Goal: Find specific fact: Find specific fact

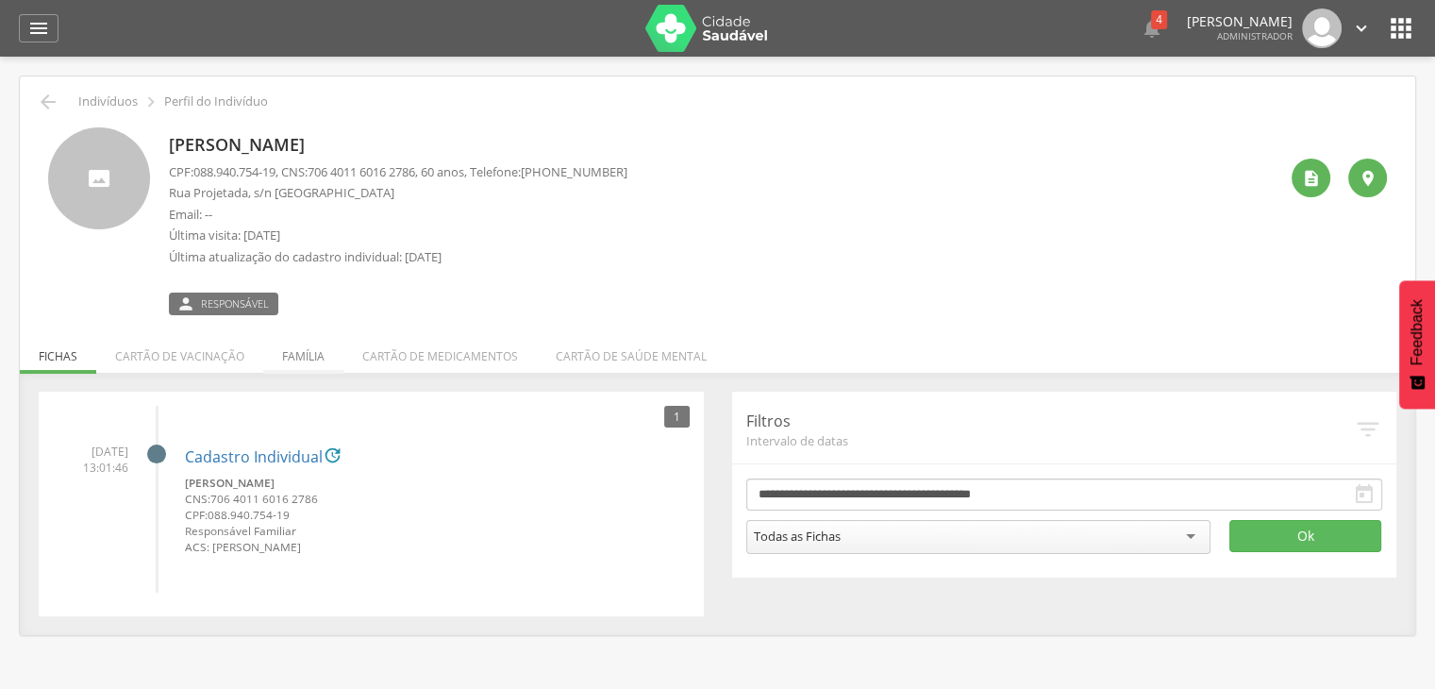
click at [298, 360] on li "Família" at bounding box center [303, 351] width 80 height 44
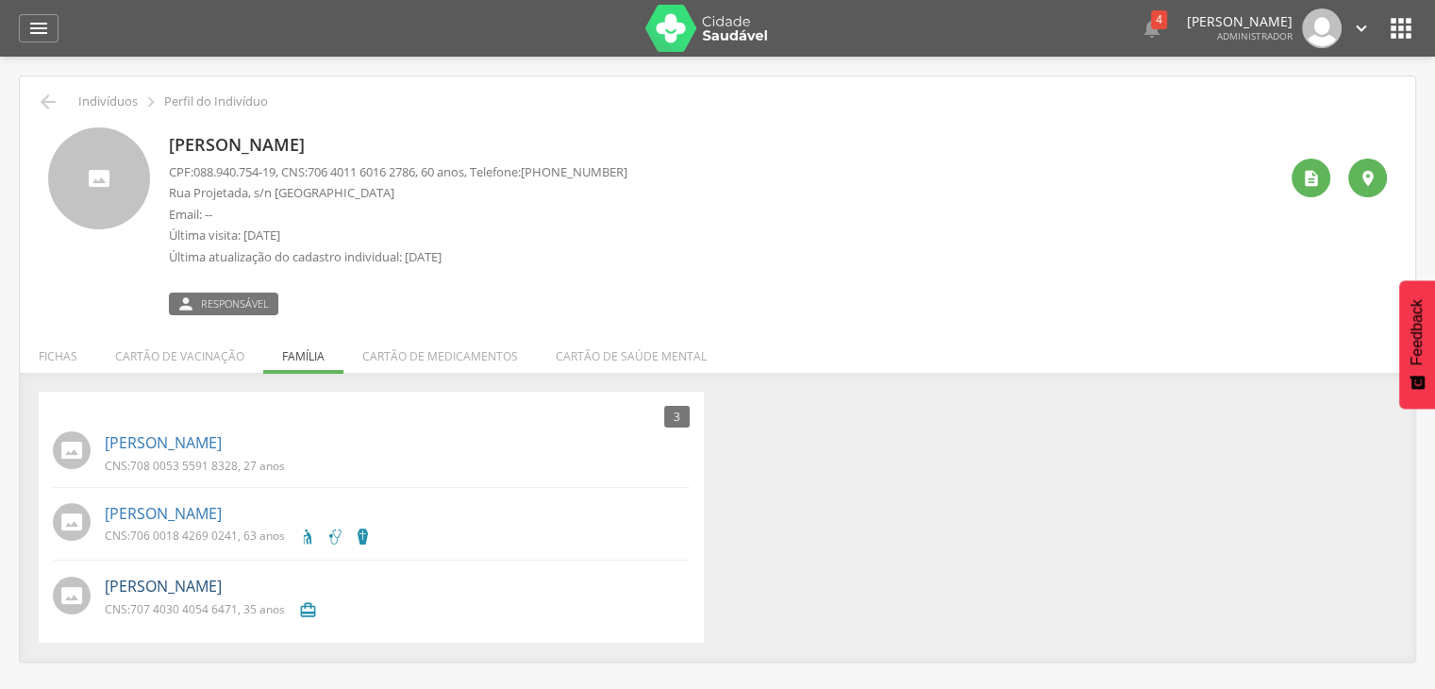
click at [183, 586] on link "[PERSON_NAME]" at bounding box center [163, 587] width 117 height 22
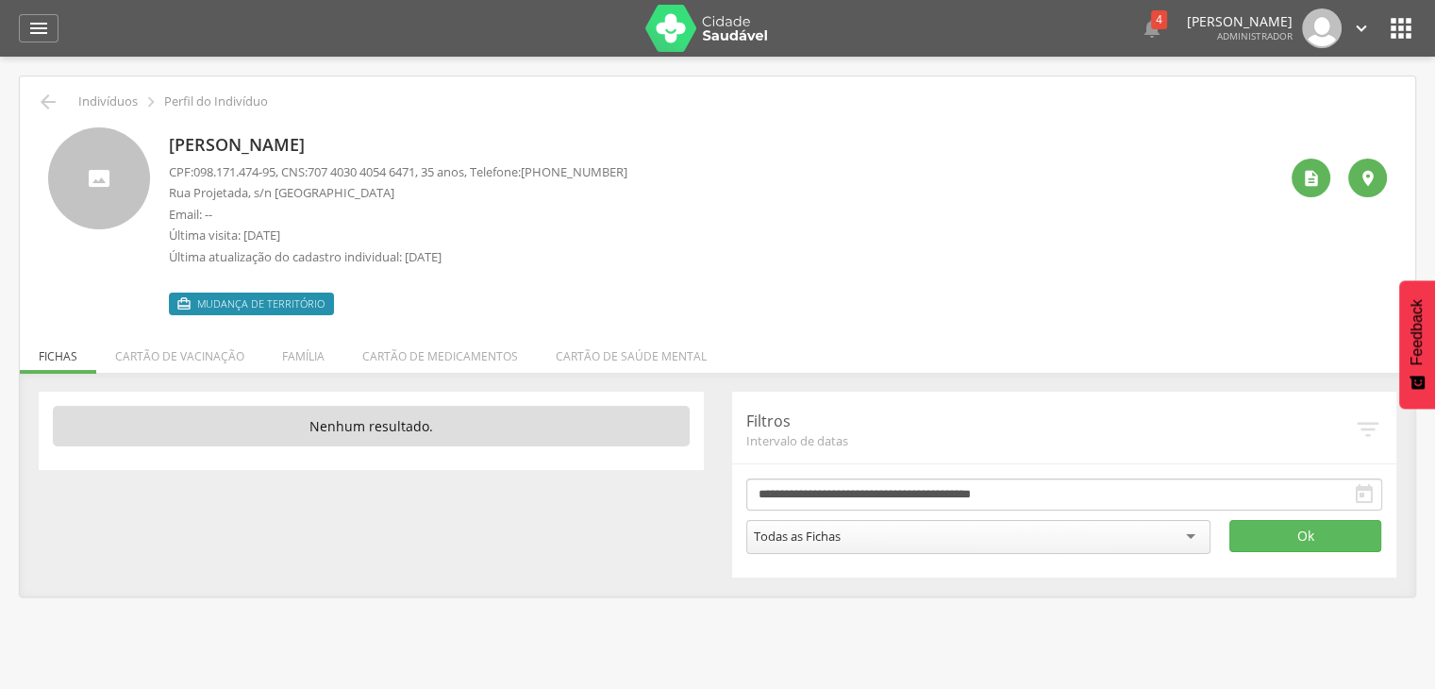
click at [314, 143] on p "[PERSON_NAME]" at bounding box center [398, 145] width 459 height 25
drag, startPoint x: 171, startPoint y: 144, endPoint x: 381, endPoint y: 148, distance: 210.4
click at [381, 148] on p "[PERSON_NAME]" at bounding box center [398, 145] width 459 height 25
copy p "[PERSON_NAME]"
click at [587, 255] on p "Última atualização do cadastro individual: 04/05/2023" at bounding box center [398, 257] width 459 height 18
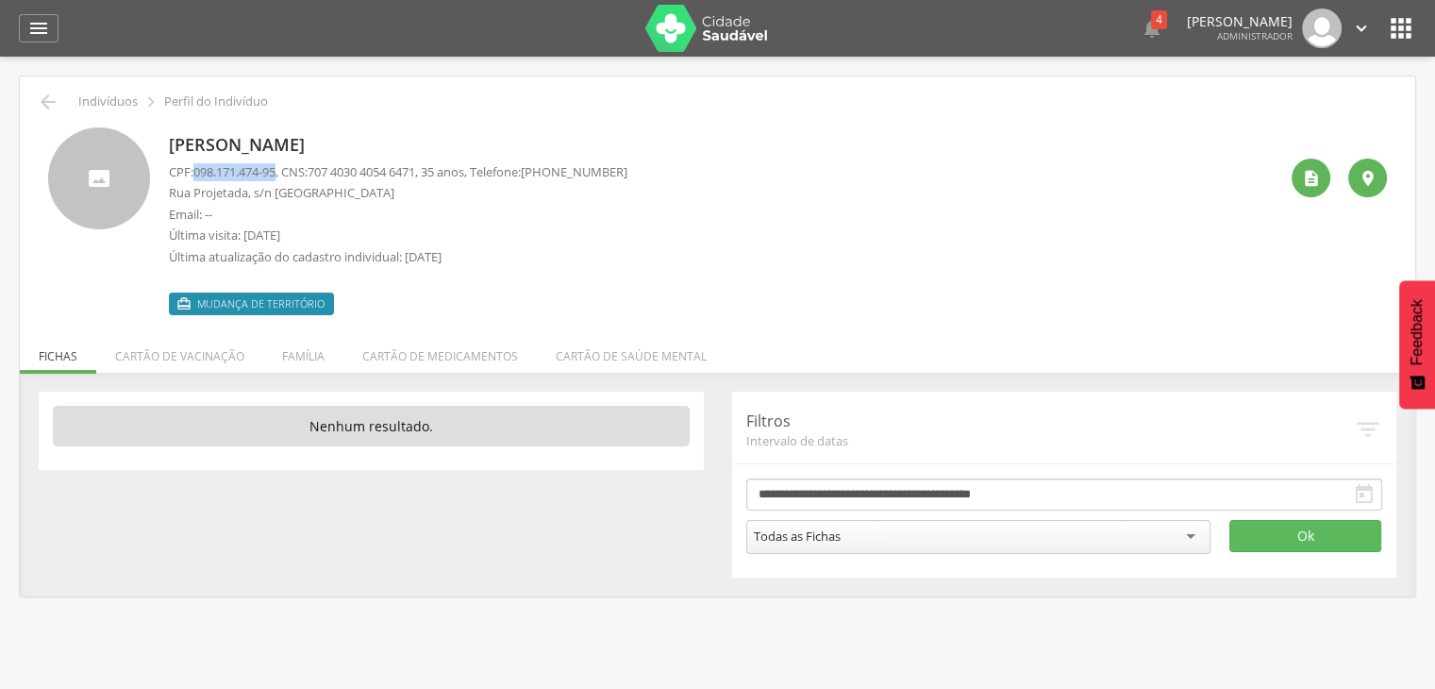
drag, startPoint x: 199, startPoint y: 171, endPoint x: 280, endPoint y: 171, distance: 81.1
click at [275, 171] on span "098.171.474-95" at bounding box center [234, 171] width 82 height 17
copy span "098.171.474-95"
drag, startPoint x: 318, startPoint y: 173, endPoint x: 438, endPoint y: 172, distance: 119.8
click at [438, 172] on p "CPF: 098.171.474-95 , CNS: 707 4030 4054 6471 , 35 anos, Telefone: (99) 99999-9…" at bounding box center [398, 172] width 459 height 18
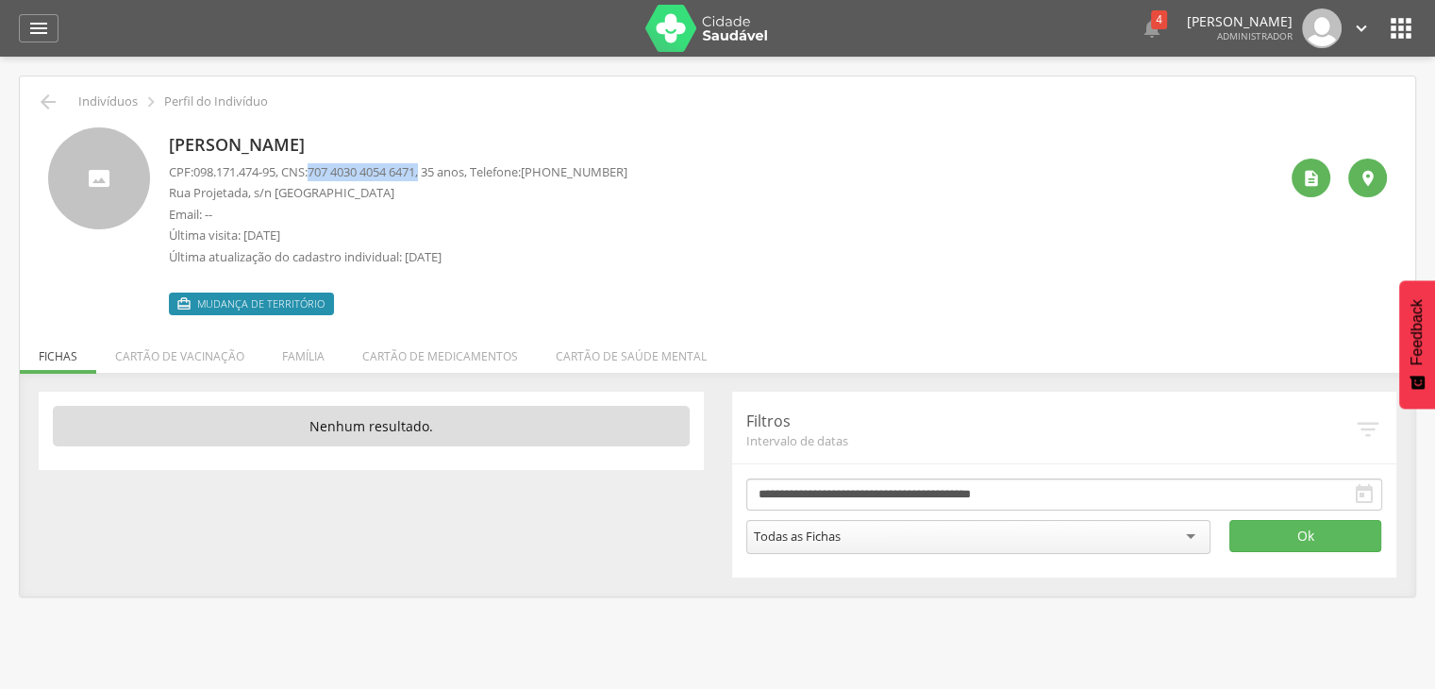
copy p "707 4030 4054 6471 ,"
drag, startPoint x: 192, startPoint y: 173, endPoint x: 282, endPoint y: 175, distance: 89.6
click at [282, 175] on p "CPF: 098.171.474-95 , CNS: 707 4030 4054 6471 , 35 anos, Telefone: (99) 99999-9…" at bounding box center [398, 172] width 459 height 18
copy p "098.171.474-95"
